Goal: Communication & Community: Participate in discussion

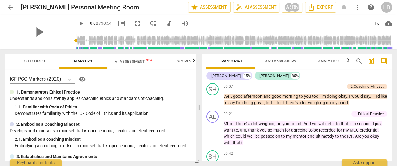
scroll to position [30, 0]
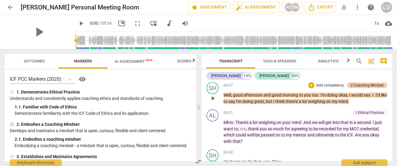
click at [355, 84] on div "2.Coaching Mindset" at bounding box center [367, 85] width 33 height 5
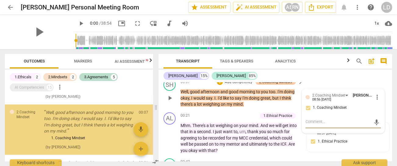
scroll to position [29, 0]
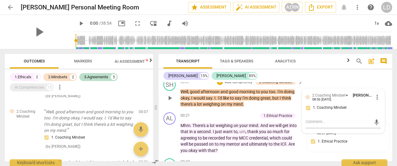
click at [272, 108] on p "Well , good afternoon and good morning to you too . I'm doing okay , I would sa…" at bounding box center [241, 98] width 120 height 19
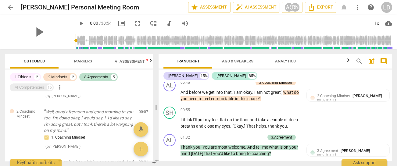
scroll to position [141, 0]
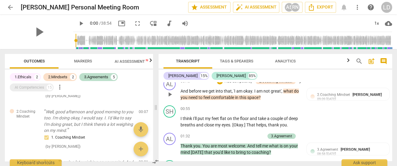
click at [269, 101] on p "And before we get into that , 'I am okay . I am not great' , what do you need t…" at bounding box center [241, 94] width 120 height 13
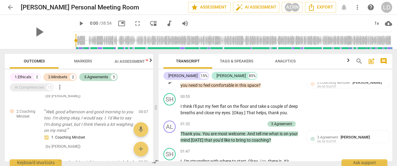
scroll to position [157, 0]
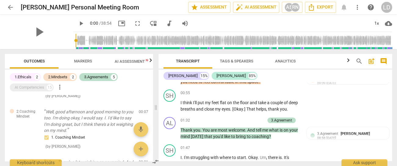
click at [286, 68] on div "2.Coaching Mindset" at bounding box center [275, 65] width 33 height 5
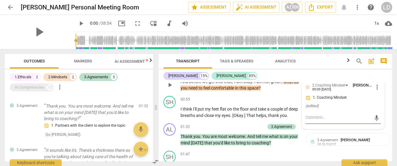
scroll to position [152, 0]
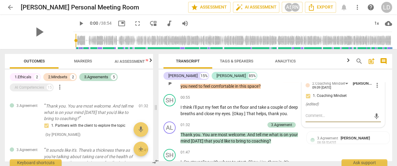
type textarea "P"
type textarea "Pr"
type textarea "Pro"
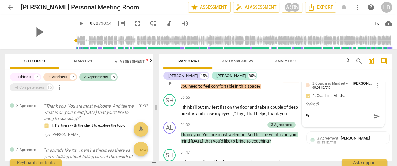
type textarea "Pro"
type textarea "Prob"
type textarea "Proba"
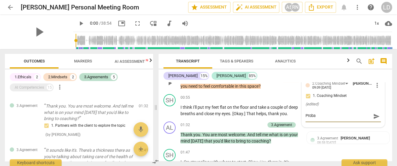
type textarea "Probab"
type textarea "Probabl"
type textarea "Probably"
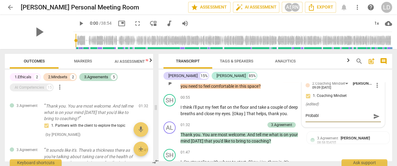
type textarea "Probably"
type textarea "Probably m"
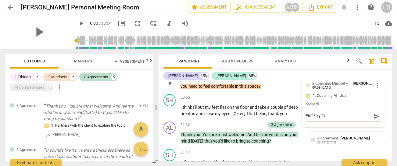
type textarea "Probably mo"
type textarea "Probably mor"
type textarea "Probably more"
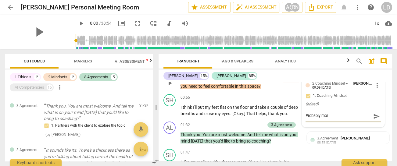
type textarea "Probably more"
type textarea "Probably more s"
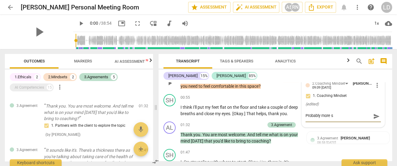
type textarea "Probably more"
type textarea "Probably more t"
type textarea "Probably more tr"
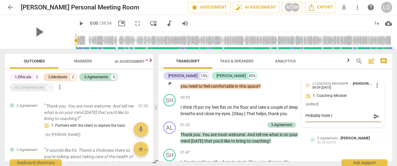
type textarea "Probably more tr"
type textarea "Probably more tru"
type textarea "Probably more trus"
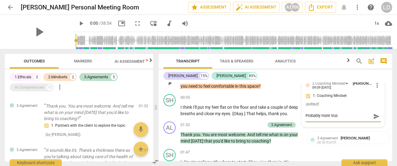
type textarea "Probably more trust"
type textarea "Probably more trust a"
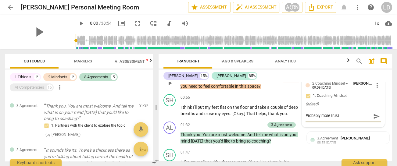
type textarea "Probably more trust a"
type textarea "Probably more trust an"
type textarea "Probably more trust and"
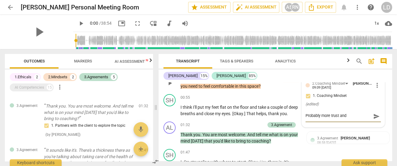
type textarea "Probably more trust and"
type textarea "Probably more trust and s"
type textarea "Probably more trust and sa"
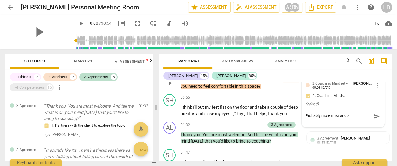
type textarea "Probably more trust and sa"
type textarea "Probably more trust and saf"
type textarea "Probably more trust and safe"
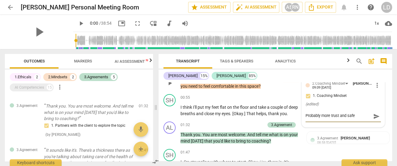
type textarea "Probably more trust and [PERSON_NAME]"
type textarea "Probably more trust and safety"
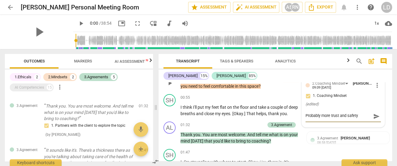
type textarea "Probably more trust and safety."
type textarea "Probably more trust and safety. l"
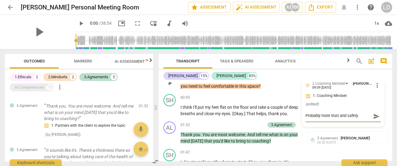
type textarea "Probably more trust and safety. l"
type textarea "Probably more trust and safety."
type textarea "Probably more trust and safety. A"
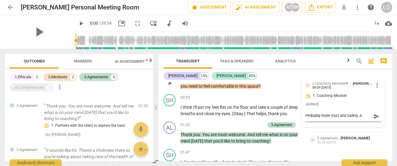
type textarea "Probably more trust and safety. Al"
type textarea "Probably more trust and safety. Als"
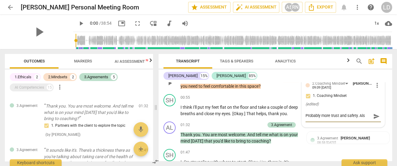
type textarea "Probably more trust and safety. Also"
type textarea "Probably more trust and safety. Also s"
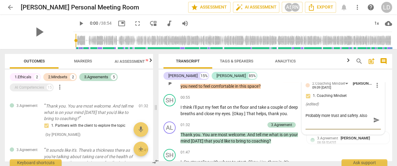
type textarea "Probably more trust and safety. Also s"
type textarea "Probably more trust and safety. Also sh"
type textarea "Probably more trust and safety. Also she"
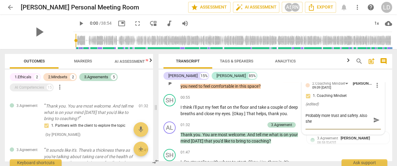
type textarea "Probably more trust and safety. Also she"
type textarea "Probably more trust and safety. Also she s"
type textarea "Probably more trust and safety. Also she sa"
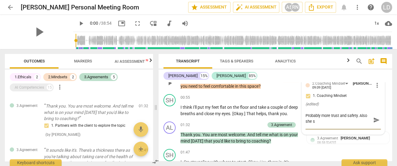
type textarea "Probably more trust and safety. Also she sa"
type textarea "Probably more trust and safety. Also she sai"
type textarea "Probably more trust and safety. Also she said"
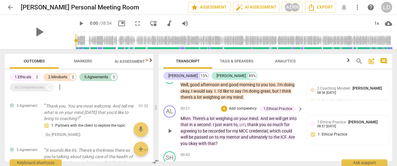
scroll to position [41, 0]
type textarea "Probably more trust and safety. Also she said"
click at [170, 94] on span "play_arrow" at bounding box center [169, 90] width 7 height 7
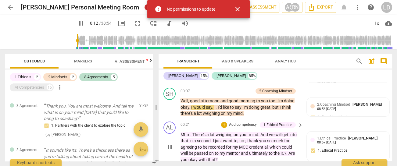
scroll to position [21, 0]
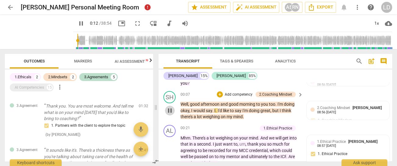
click at [171, 114] on span "pause" at bounding box center [169, 110] width 7 height 7
type input "13"
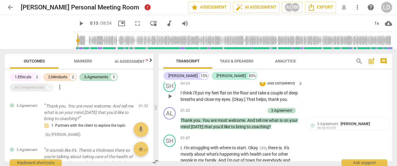
scroll to position [167, 0]
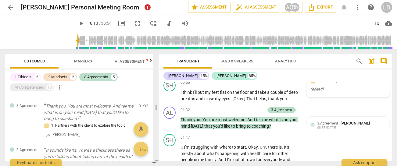
click at [324, 92] on icon "( edited )" at bounding box center [317, 89] width 13 height 5
click at [318, 105] on textarea at bounding box center [339, 101] width 66 height 7
type textarea "P"
type textarea "Pr"
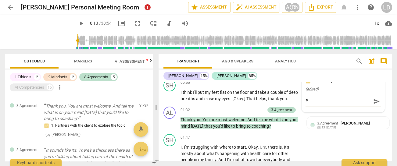
type textarea "Pr"
type textarea "Pro"
type textarea "Prob"
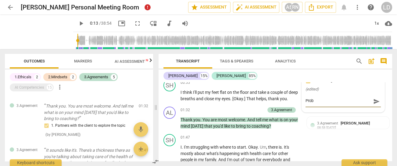
type textarea "Proba"
type textarea "Probab"
type textarea "Probabl"
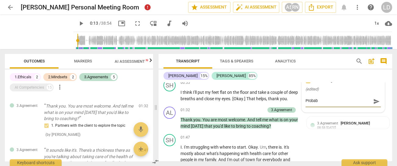
type textarea "Probabl"
type textarea "Probably"
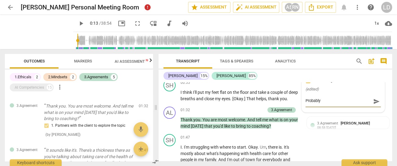
type textarea "Probably t"
type textarea "Probably tr"
type textarea "Probably tru"
type textarea "Probably trus"
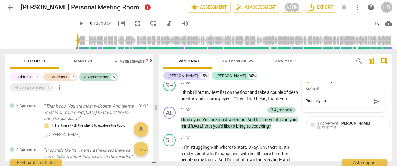
type textarea "Probably trus"
type textarea "Probably trust"
type textarea "Probably trust a"
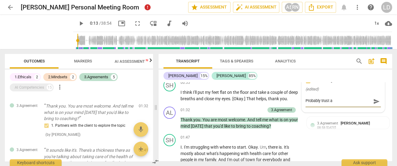
type textarea "Probably trust an"
type textarea "Probably trust and"
type textarea "Probably trust and s"
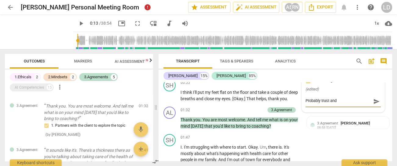
type textarea "Probably trust and s"
type textarea "Probably trust and sa"
type textarea "Probably trust and saf"
type textarea "Probably trust and safe"
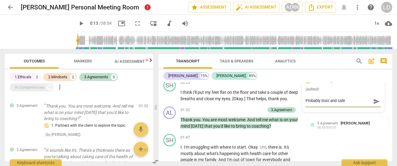
type textarea "Probably trust and [PERSON_NAME]"
type textarea "Probably trust and safety"
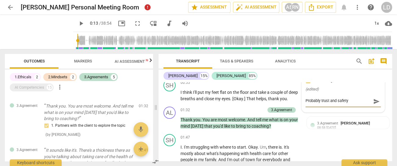
type textarea "Probably trust and safety"
type textarea "Probably trust and safety s"
type textarea "Probably trust and safety sp"
type textarea "Probably trust and safety spe"
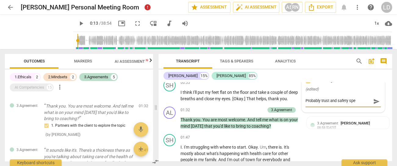
type textarea "Probably trust and safety spec"
type textarea "Probably trust and safety speci"
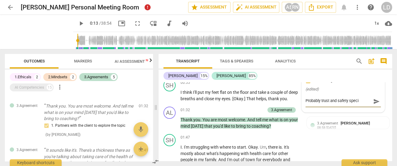
type textarea "Probably trust and safety specif"
type textarea "Probably trust and safety specifi"
type textarea "Probably trust and safety specifii"
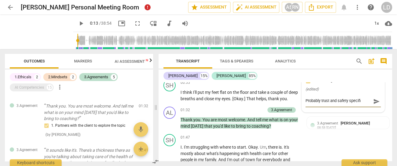
type textarea "Probably trust and safety specifii"
type textarea "Probably trust and safety specifi"
type textarea "Probably trust and safety specific"
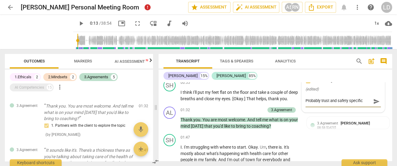
type textarea "Probably trust and safety specifica"
type textarea "Probably trust and safety specifical"
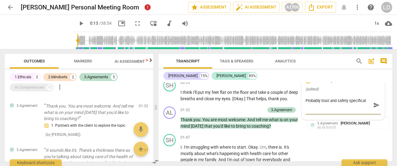
type textarea "Probably trust and safety specificall"
type textarea "Probably trust and safety specifically"
type textarea "Probably trust and safety specifically."
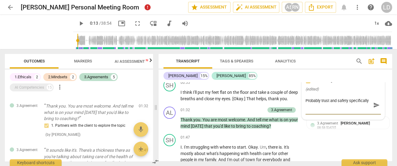
type textarea "Probably trust and safety specifically."
type textarea "Probably trust and safety specifically. A"
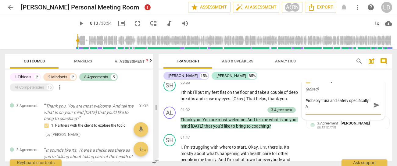
type textarea "Probably trust and safety specifically. Al"
type textarea "Probably trust and safety specifically. Als"
type textarea "Probably trust and safety specifically. Also"
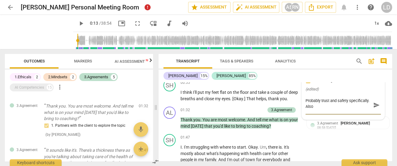
type textarea "Probably trust and safety specifically. Also"
type textarea "Probably trust and safety specifically. Also s"
type textarea "Probably trust and safety specifically. Also sh"
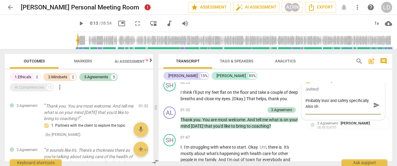
type textarea "Probably trust and safety specifically. Also she"
type textarea "Probably trust and safety specifically. Also she s"
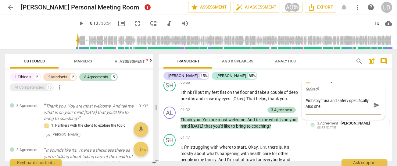
type textarea "Probably trust and safety specifically. Also she s"
type textarea "Probably trust and safety specifically. Also she sa"
type textarea "Probably trust and safety specifically. Also she sai"
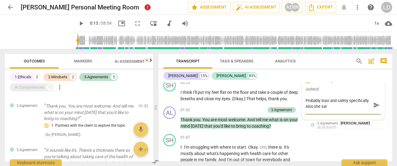
type textarea "Probably trust and safety specifically. Also she said"
type textarea "Probably trust and safety specifically. Also she said,"
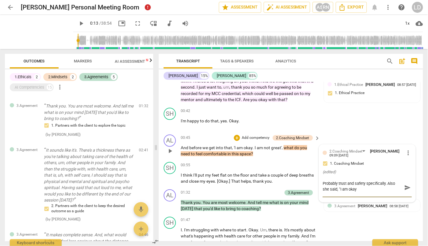
scroll to position [79, 0]
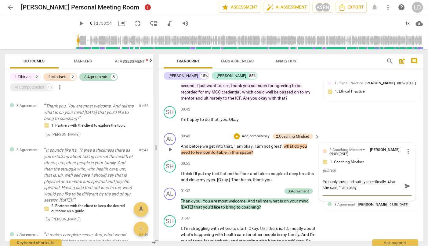
click at [392, 166] on textarea "Probably trust and safety specifically. Also she said, "I am okay" at bounding box center [361, 186] width 79 height 15
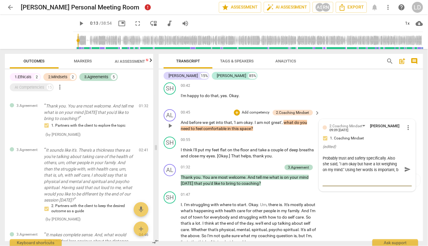
scroll to position [6, 0]
click at [397, 166] on span "send" at bounding box center [407, 170] width 7 height 7
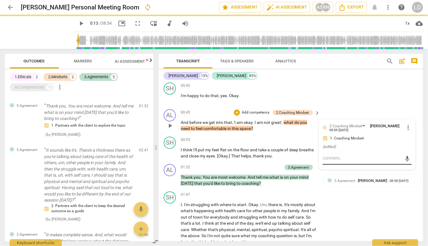
scroll to position [0, 0]
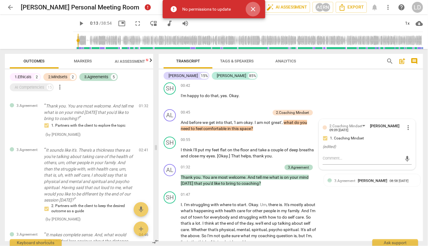
click at [254, 6] on span "close" at bounding box center [252, 8] width 7 height 7
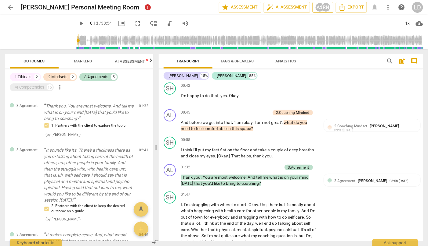
click at [321, 7] on div "RN" at bounding box center [325, 7] width 9 height 9
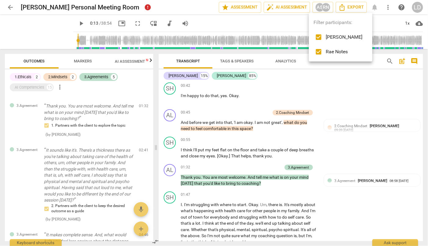
click at [268, 135] on div at bounding box center [214, 123] width 428 height 246
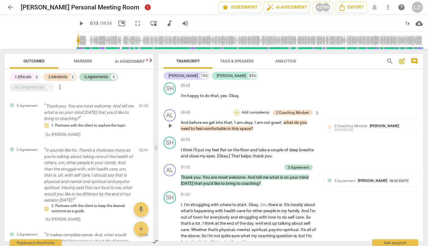
click at [238, 116] on div "+" at bounding box center [237, 113] width 6 height 6
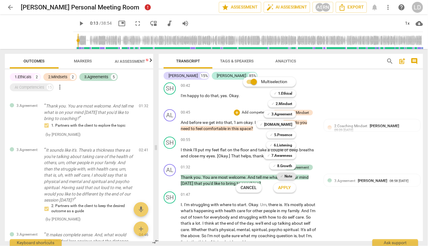
click at [290, 166] on div "✓ Note" at bounding box center [286, 176] width 19 height 7
click at [291, 166] on span "Apply" at bounding box center [284, 188] width 13 height 6
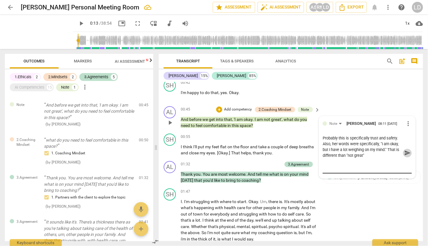
click at [397, 157] on span "send" at bounding box center [407, 153] width 7 height 7
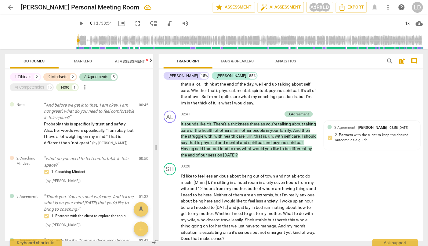
scroll to position [243, 0]
drag, startPoint x: 185, startPoint y: 105, endPoint x: 216, endPoint y: 104, distance: 31.1
click at [216, 104] on p "I . I'm struggling with where to start . Okay . Um , there is . It's mostly abo…" at bounding box center [249, 84] width 136 height 44
click at [232, 99] on icon "button" at bounding box center [232, 97] width 6 height 7
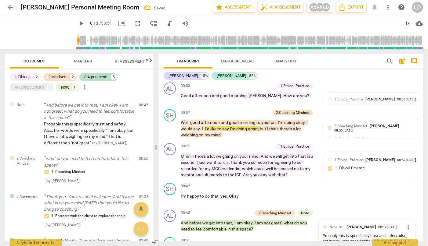
scroll to position [0, 0]
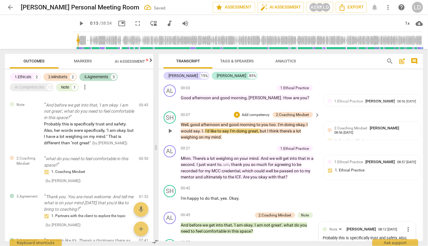
click at [210, 134] on span "I'd" at bounding box center [207, 131] width 5 height 5
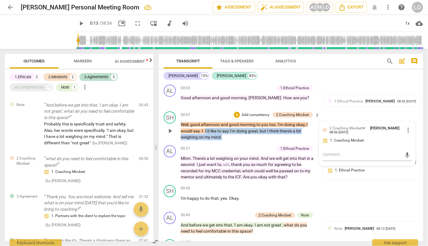
drag, startPoint x: 242, startPoint y: 135, endPoint x: 286, endPoint y: 143, distance: 44.5
click at [286, 141] on p "Well , good afternoon and good morning to you too . I'm doing okay , I would sa…" at bounding box center [249, 131] width 136 height 19
click at [298, 136] on icon "button" at bounding box center [299, 137] width 4 height 4
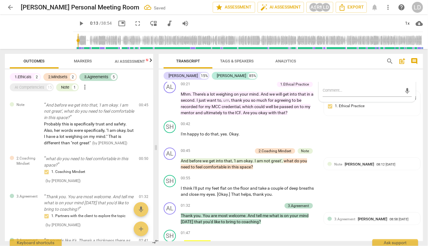
scroll to position [80, 0]
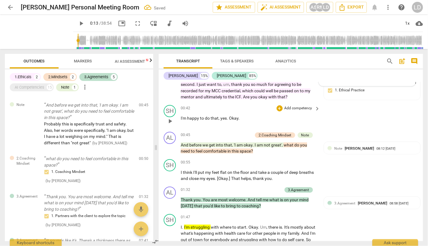
click at [239, 121] on span "." at bounding box center [238, 118] width 1 height 5
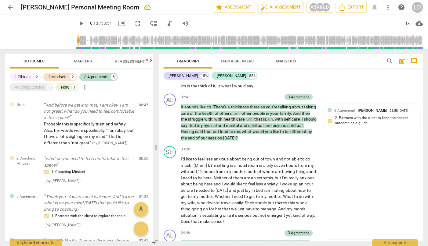
scroll to position [260, 0]
drag, startPoint x: 208, startPoint y: 119, endPoint x: 232, endPoint y: 124, distance: 24.9
click at [232, 89] on p "I . I'm struggling with where to start . Okay . Um , there is . It's mostly abo…" at bounding box center [249, 67] width 136 height 44
click at [245, 120] on icon "button" at bounding box center [246, 121] width 2 height 2
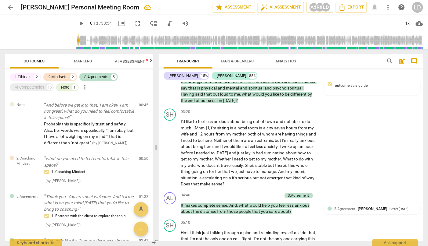
scroll to position [299, 0]
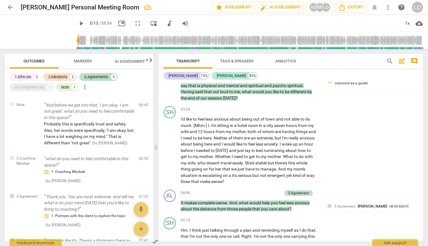
drag, startPoint x: 297, startPoint y: 103, endPoint x: 211, endPoint y: 110, distance: 85.7
click at [211, 49] on p "I . I'm struggling with where to start . Okay . Um , there is . It's mostly abo…" at bounding box center [249, 27] width 136 height 44
click at [224, 105] on icon "button" at bounding box center [224, 105] width 2 height 2
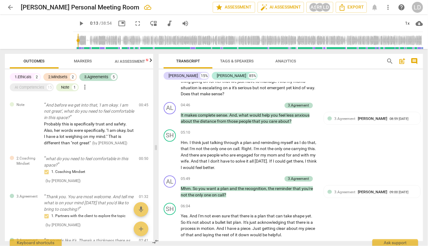
scroll to position [390, 0]
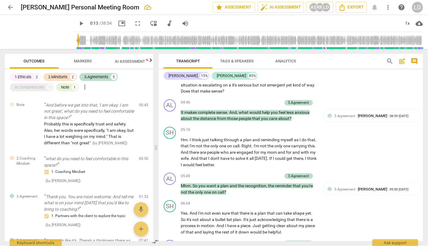
drag, startPoint x: 181, startPoint y: 111, endPoint x: 241, endPoint y: 112, distance: 60.4
click at [241, 95] on p "I'd like to feel less anxious about being out of town and not able to do much .…" at bounding box center [249, 60] width 136 height 69
click at [255, 106] on icon "button" at bounding box center [256, 107] width 2 height 2
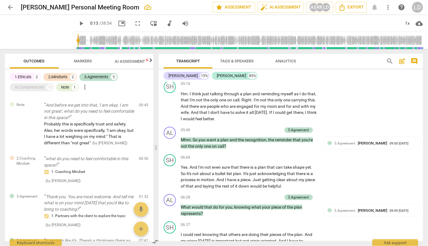
scroll to position [437, 0]
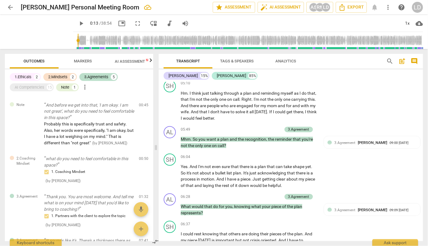
drag, startPoint x: 280, startPoint y: 95, endPoint x: 200, endPoint y: 105, distance: 81.2
click at [200, 48] on p "I'd like to feel less anxious about being out of town and not able to do much .…" at bounding box center [249, 13] width 136 height 69
click at [213, 100] on icon "button" at bounding box center [214, 97] width 6 height 7
drag, startPoint x: 252, startPoint y: 105, endPoint x: 197, endPoint y: 112, distance: 54.7
click at [197, 48] on p "I'd like to feel less anxious about being out of town and not able to do much .…" at bounding box center [249, 13] width 136 height 69
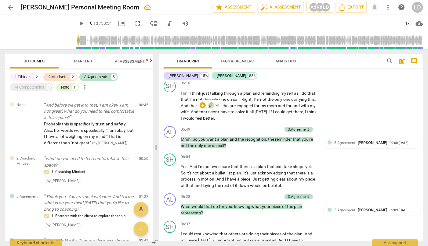
click at [211, 103] on icon "button" at bounding box center [211, 104] width 4 height 4
drag, startPoint x: 190, startPoint y: 120, endPoint x: 240, endPoint y: 120, distance: 49.7
click at [240, 48] on p "I'd like to feel less anxious about being out of town and not able to do much .…" at bounding box center [249, 13] width 136 height 69
click at [254, 113] on icon "button" at bounding box center [255, 112] width 4 height 4
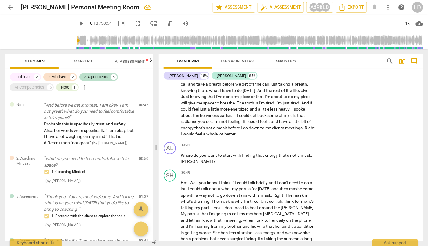
scroll to position [657, 0]
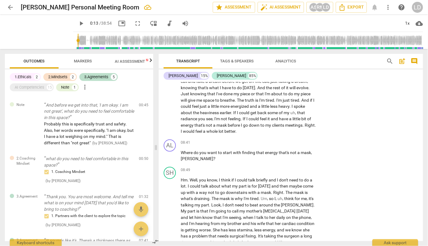
drag, startPoint x: 297, startPoint y: 109, endPoint x: 293, endPoint y: 115, distance: 6.3
click at [307, 109] on icon "button" at bounding box center [308, 108] width 4 height 4
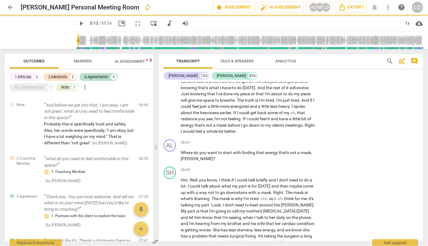
drag, startPoint x: 225, startPoint y: 123, endPoint x: 292, endPoint y: 131, distance: 68.1
click at [304, 123] on icon "button" at bounding box center [304, 124] width 4 height 4
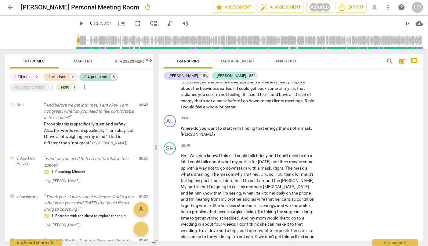
scroll to position [682, 0]
drag, startPoint x: 214, startPoint y: 99, endPoint x: 292, endPoint y: 105, distance: 79.0
click at [303, 100] on icon "button" at bounding box center [304, 99] width 6 height 7
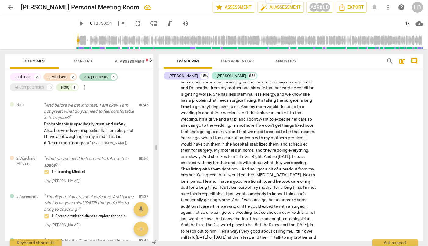
scroll to position [783, 0]
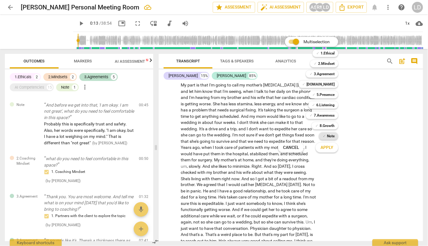
click at [325, 134] on span "✓" at bounding box center [323, 136] width 3 height 7
click at [331, 146] on span "Apply" at bounding box center [326, 148] width 13 height 6
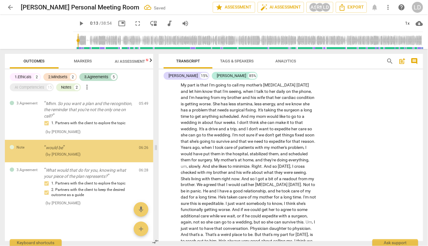
scroll to position [594, 0]
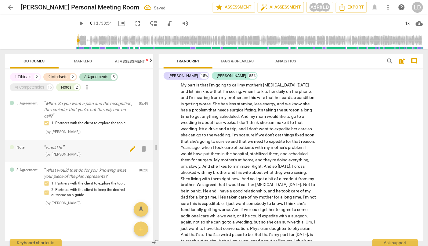
click at [129, 153] on span "edit" at bounding box center [132, 149] width 7 height 7
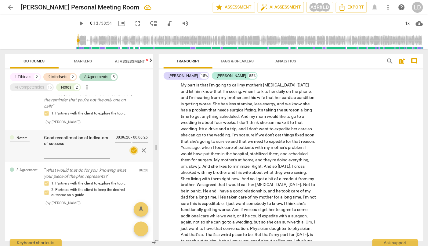
click at [131, 154] on span "check_circle" at bounding box center [133, 150] width 7 height 7
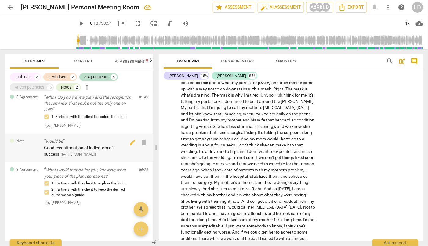
scroll to position [587, 0]
click at [130, 146] on span "edit" at bounding box center [132, 142] width 7 height 7
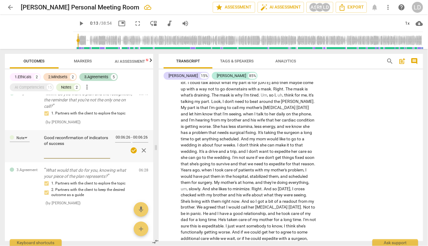
click at [101, 157] on textarea "Good reconfirmation of indicators of success" at bounding box center [77, 146] width 66 height 22
click at [140, 154] on span "close" at bounding box center [143, 150] width 7 height 7
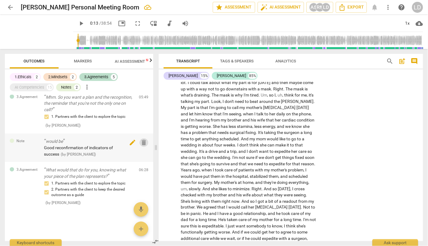
click at [142, 146] on span "delete" at bounding box center [143, 142] width 7 height 7
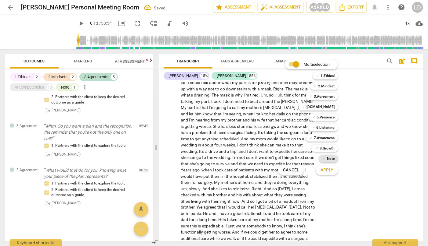
click at [334, 160] on b "Note" at bounding box center [331, 158] width 8 height 7
click at [333, 166] on span "Apply" at bounding box center [326, 170] width 13 height 6
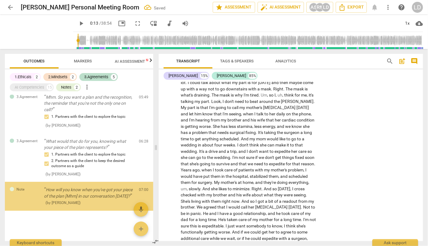
scroll to position [650, 0]
paste textarea "Good reconfirmation of indicators of success"
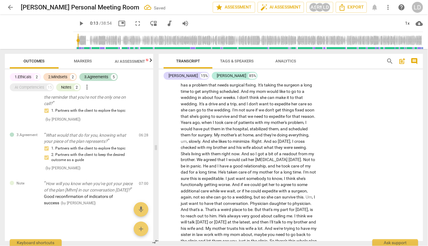
scroll to position [808, 0]
drag, startPoint x: 255, startPoint y: 112, endPoint x: 198, endPoint y: 125, distance: 58.5
click at [213, 119] on icon "button" at bounding box center [214, 118] width 4 height 4
drag, startPoint x: 210, startPoint y: 125, endPoint x: 245, endPoint y: 127, distance: 34.5
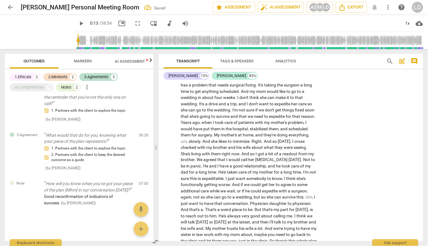
click at [261, 118] on icon "button" at bounding box center [259, 119] width 6 height 7
drag, startPoint x: 247, startPoint y: 127, endPoint x: 207, endPoint y: 135, distance: 40.4
click at [219, 128] on icon "button" at bounding box center [219, 128] width 2 height 2
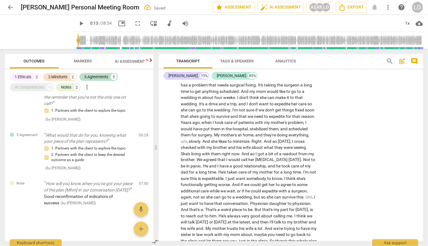
drag, startPoint x: 220, startPoint y: 135, endPoint x: 273, endPoint y: 135, distance: 53.1
click at [289, 126] on icon "button" at bounding box center [288, 126] width 4 height 4
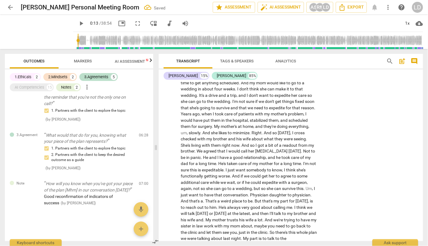
scroll to position [818, 0]
drag, startPoint x: 280, startPoint y: 142, endPoint x: 202, endPoint y: 147, distance: 78.6
click at [213, 140] on icon "button" at bounding box center [215, 141] width 6 height 7
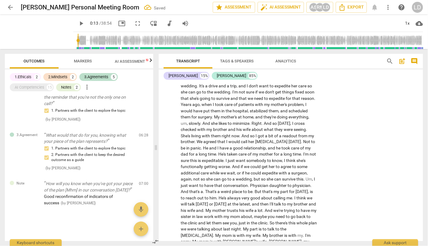
scroll to position [827, 0]
drag, startPoint x: 216, startPoint y: 138, endPoint x: 230, endPoint y: 145, distance: 15.6
click at [244, 137] on icon "button" at bounding box center [245, 139] width 4 height 4
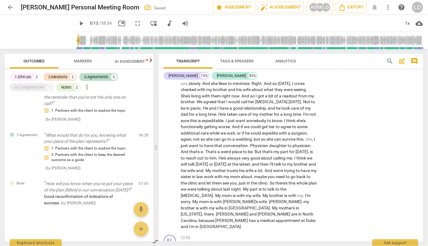
scroll to position [867, 0]
drag, startPoint x: 279, startPoint y: 114, endPoint x: 217, endPoint y: 118, distance: 61.4
drag, startPoint x: 198, startPoint y: 114, endPoint x: 201, endPoint y: 113, distance: 3.4
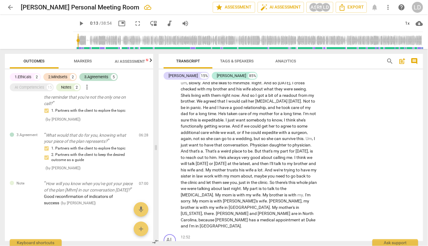
drag, startPoint x: 197, startPoint y: 115, endPoint x: 310, endPoint y: 113, distance: 112.6
click at [322, 107] on icon "button" at bounding box center [324, 107] width 6 height 7
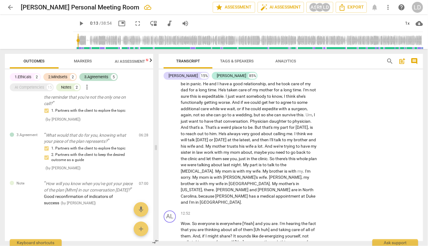
scroll to position [895, 0]
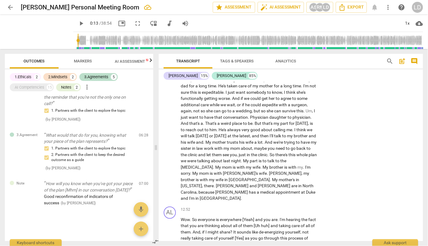
drag, startPoint x: 284, startPoint y: 95, endPoint x: 252, endPoint y: 101, distance: 32.9
click at [264, 95] on icon "button" at bounding box center [267, 95] width 6 height 7
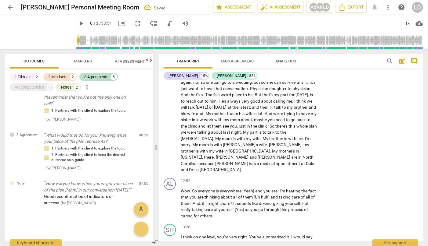
scroll to position [924, 0]
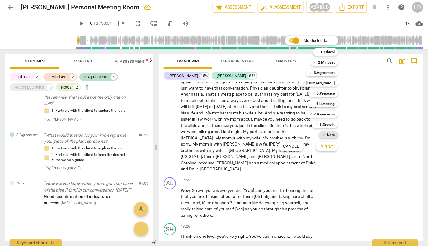
click at [334, 135] on b "Note" at bounding box center [331, 134] width 8 height 7
click at [333, 146] on span "Apply" at bounding box center [326, 147] width 13 height 6
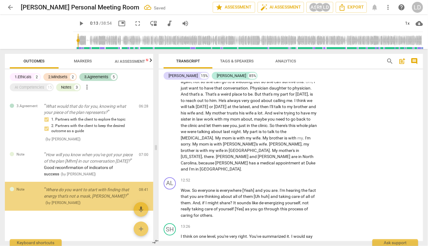
scroll to position [699, 0]
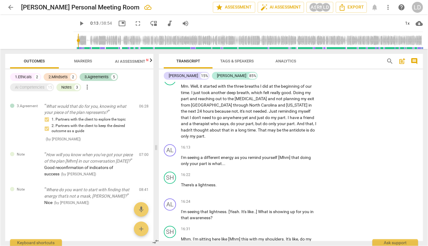
scroll to position [1242, 0]
